Goal: Task Accomplishment & Management: Complete application form

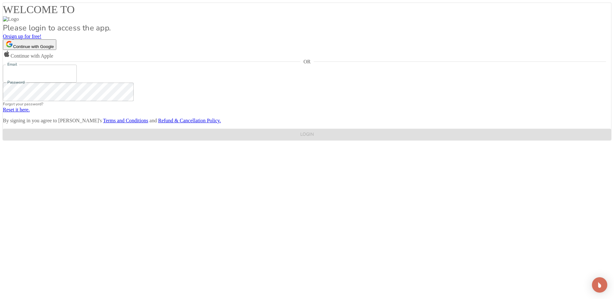
type input "katie@blankabrand.com"
click at [42, 39] on span "sign up for free!" at bounding box center [24, 36] width 33 height 5
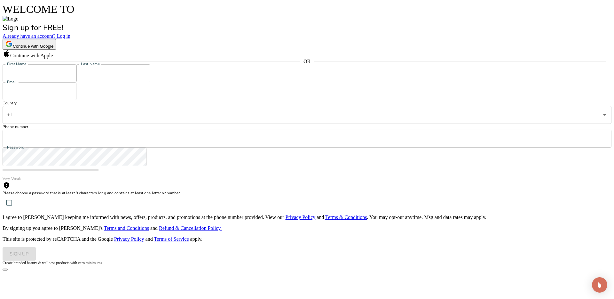
type input "katie@blankabrand.com"
